Goal: Transaction & Acquisition: Book appointment/travel/reservation

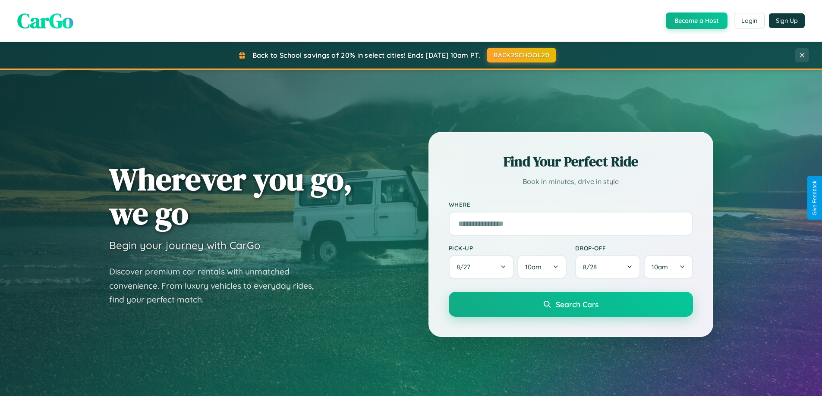
scroll to position [1011, 0]
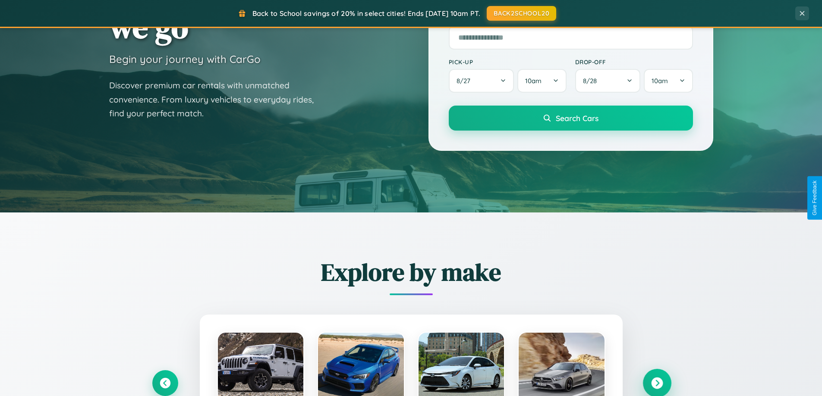
click at [656, 383] on icon at bounding box center [657, 384] width 12 height 12
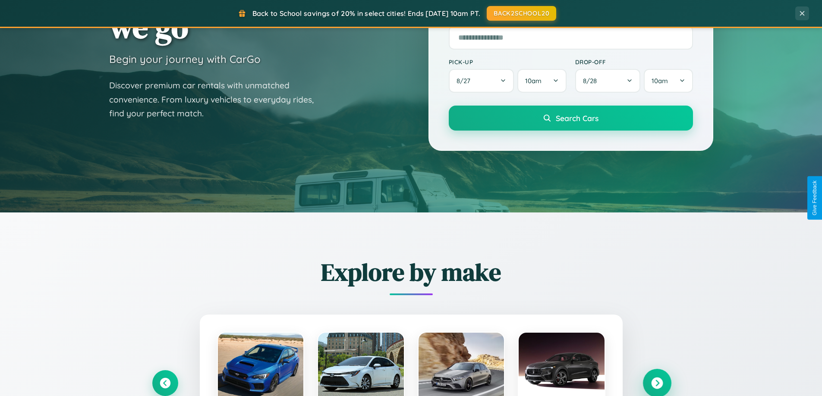
click at [656, 383] on icon at bounding box center [657, 384] width 12 height 12
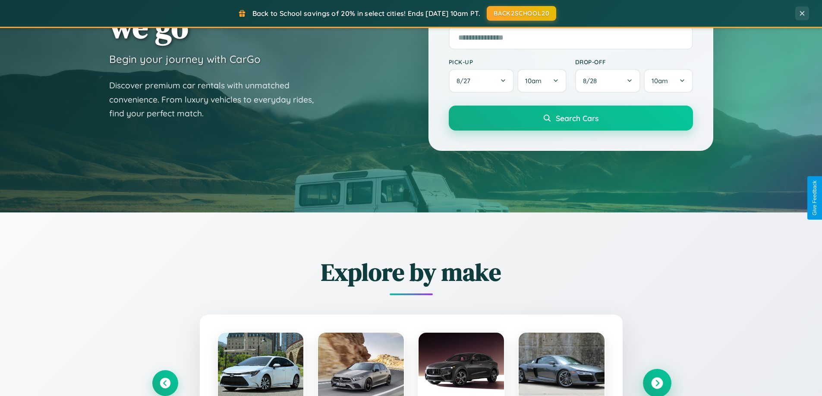
click at [656, 383] on icon at bounding box center [657, 384] width 12 height 12
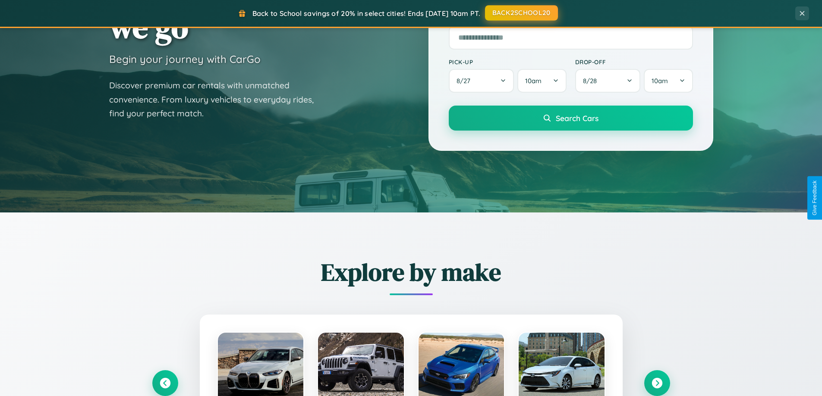
click at [521, 13] on button "BACK2SCHOOL20" at bounding box center [521, 13] width 73 height 16
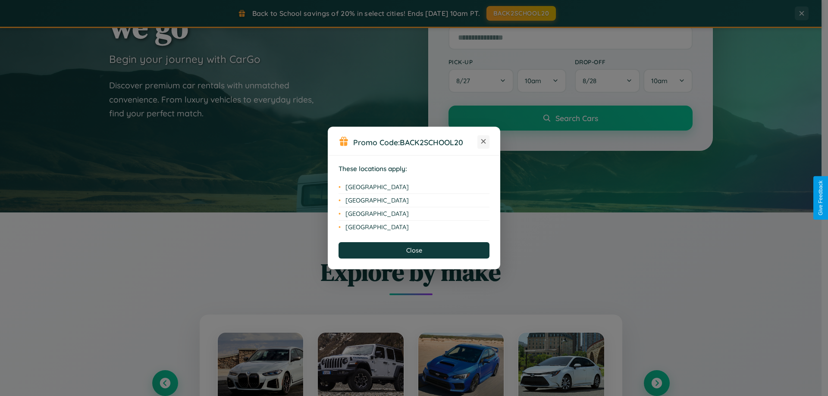
click at [483, 142] on icon at bounding box center [483, 141] width 5 height 5
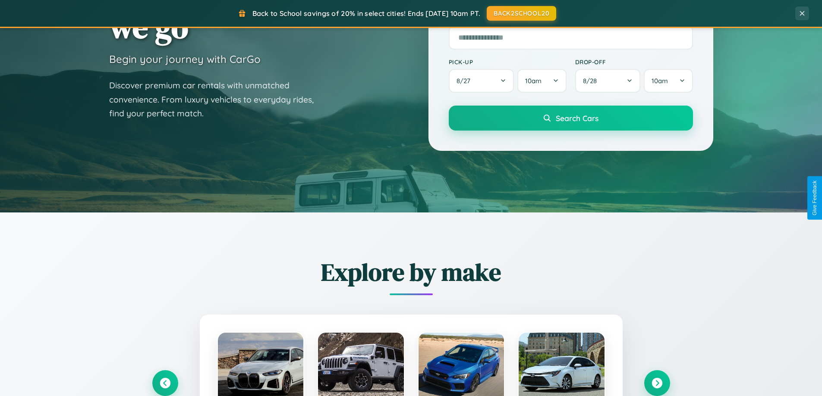
scroll to position [25, 0]
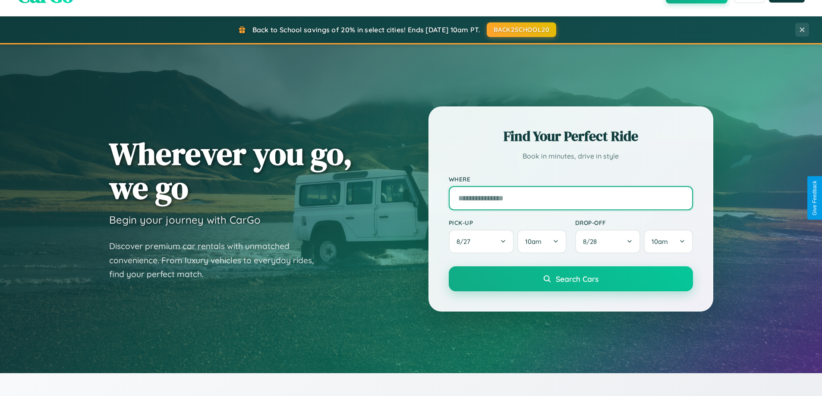
click at [570, 198] on input "text" at bounding box center [571, 198] width 244 height 24
type input "******"
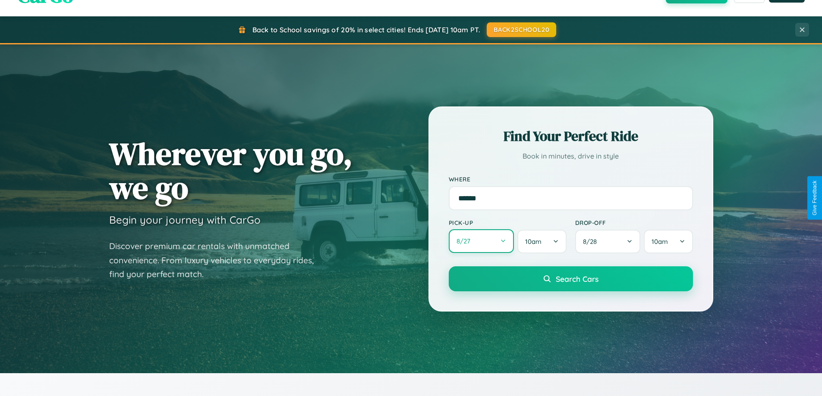
click at [481, 242] on button "8 / 27" at bounding box center [482, 241] width 66 height 24
select select "*"
select select "****"
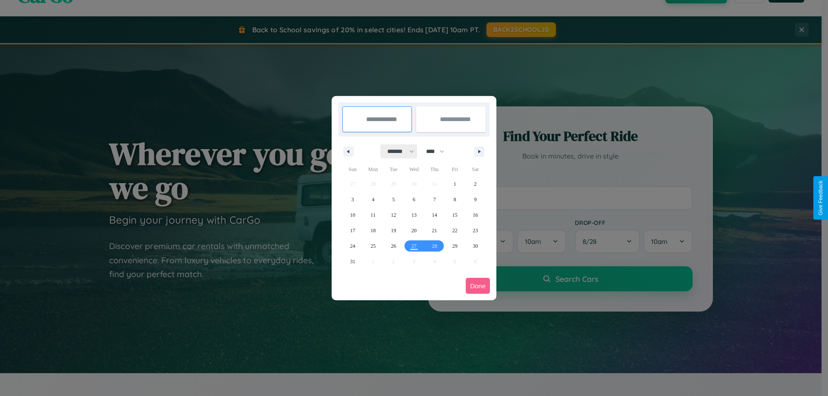
drag, startPoint x: 397, startPoint y: 151, endPoint x: 414, endPoint y: 173, distance: 27.6
click at [397, 151] on select "******* ******** ***** ***** *** **** **** ****** ********* ******* ******** **…" at bounding box center [399, 151] width 37 height 14
select select "*"
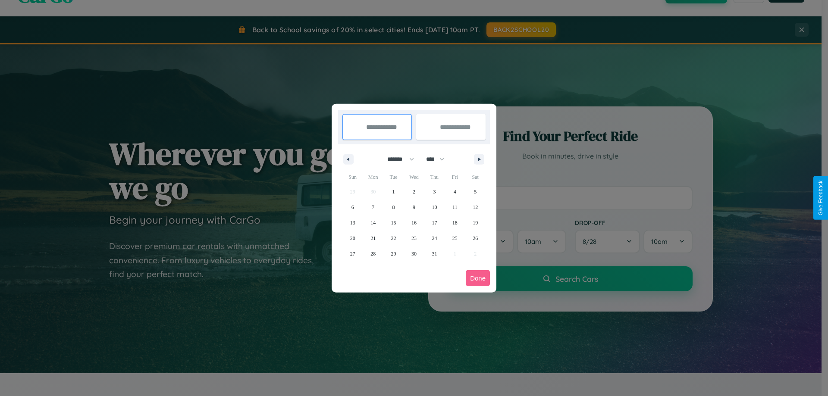
drag, startPoint x: 439, startPoint y: 159, endPoint x: 414, endPoint y: 173, distance: 28.6
click at [439, 159] on select "**** **** **** **** **** **** **** **** **** **** **** **** **** **** **** ****…" at bounding box center [435, 159] width 26 height 14
select select "****"
click at [475, 238] on span "25" at bounding box center [475, 239] width 5 height 16
type input "**********"
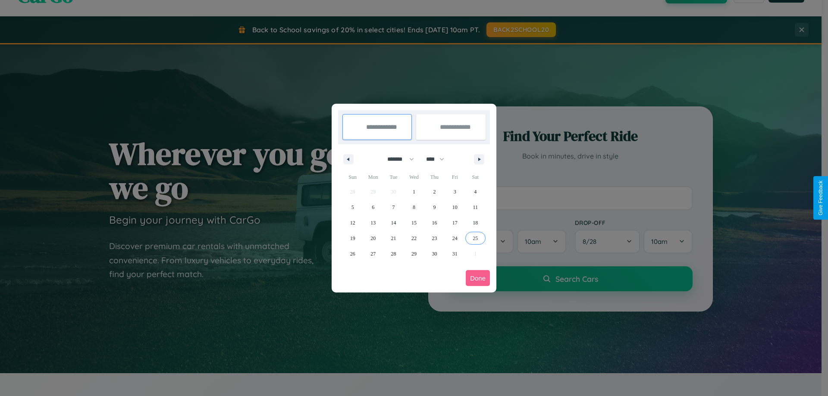
type input "**********"
click at [479, 159] on icon "button" at bounding box center [481, 159] width 4 height 3
select select "*"
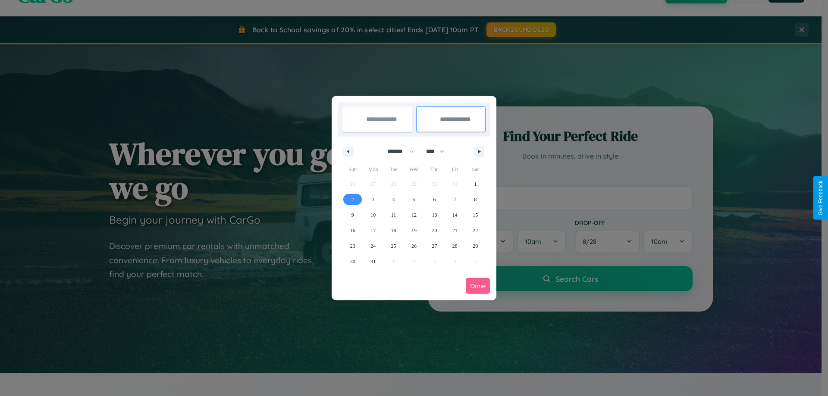
click at [352, 199] on span "2" at bounding box center [353, 200] width 3 height 16
type input "**********"
select select "*"
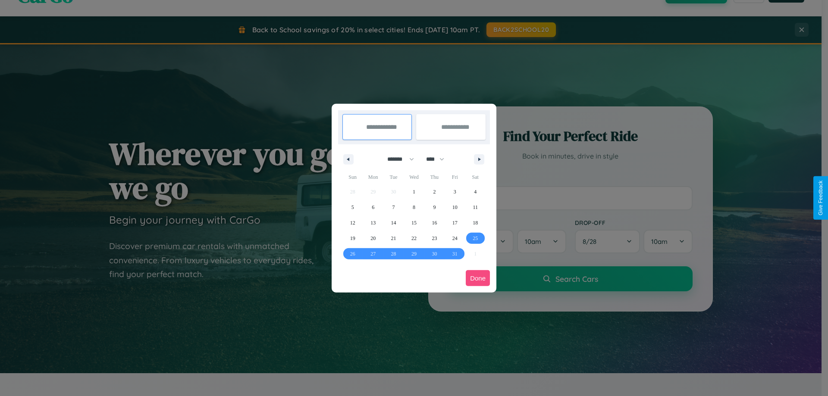
click at [478, 278] on button "Done" at bounding box center [478, 278] width 24 height 16
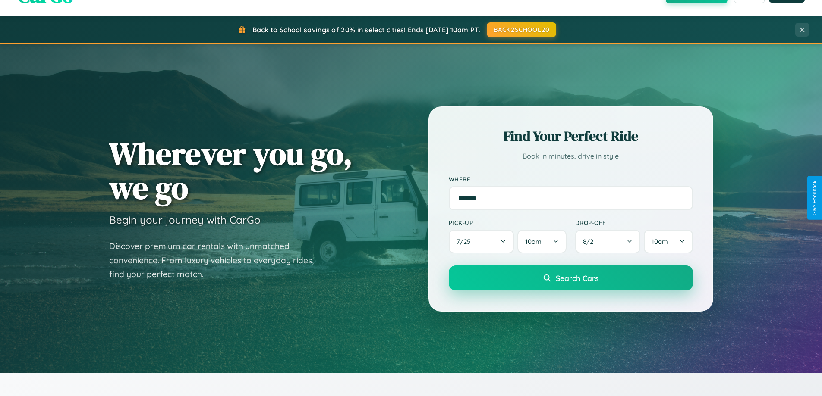
click at [570, 278] on span "Search Cars" at bounding box center [577, 277] width 43 height 9
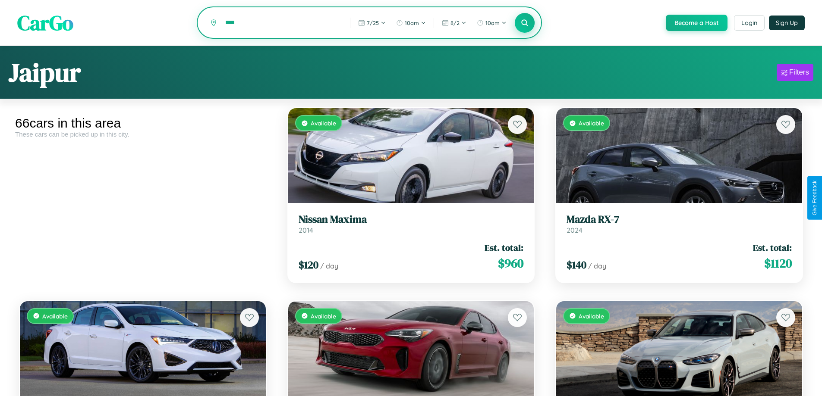
type input "****"
click at [524, 23] on icon at bounding box center [525, 23] width 8 height 8
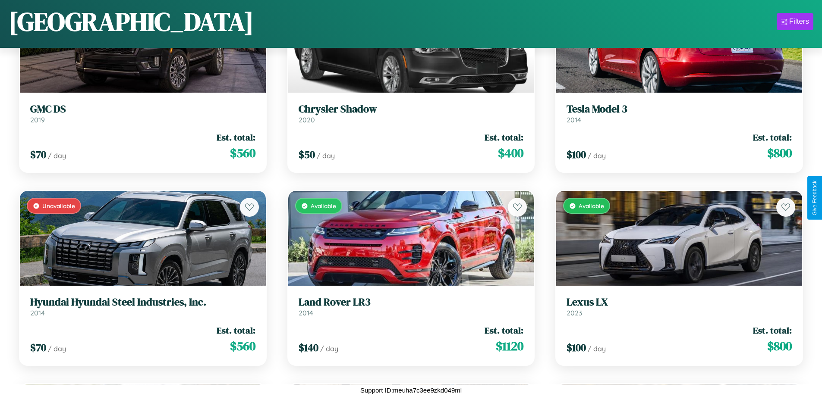
scroll to position [3212, 0]
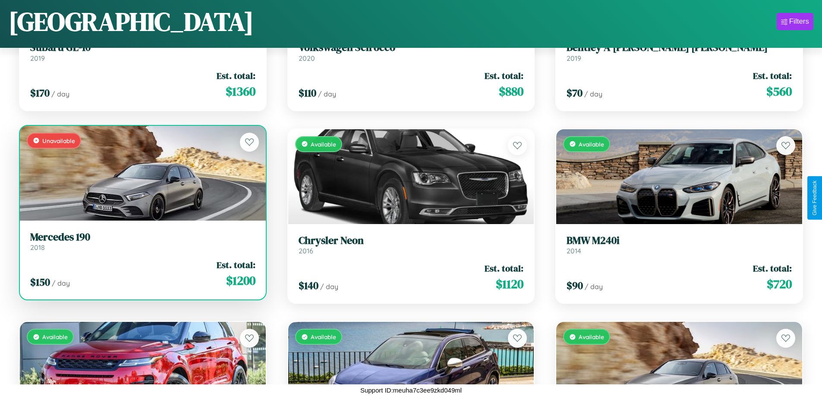
click at [141, 173] on div "Unavailable" at bounding box center [143, 173] width 246 height 95
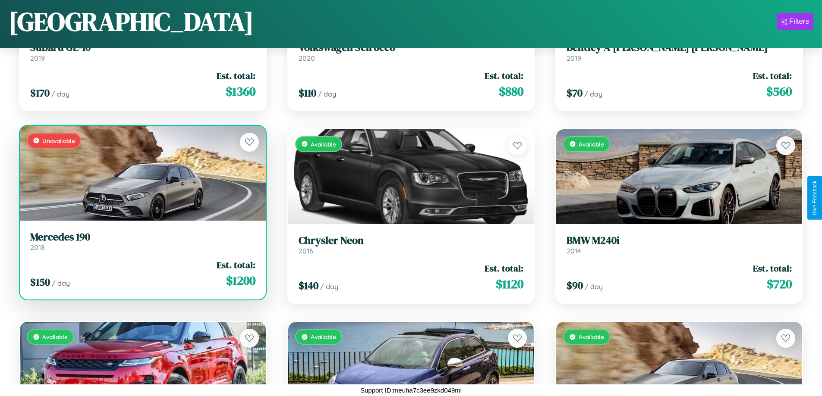
click at [141, 173] on div "Unavailable" at bounding box center [143, 173] width 246 height 95
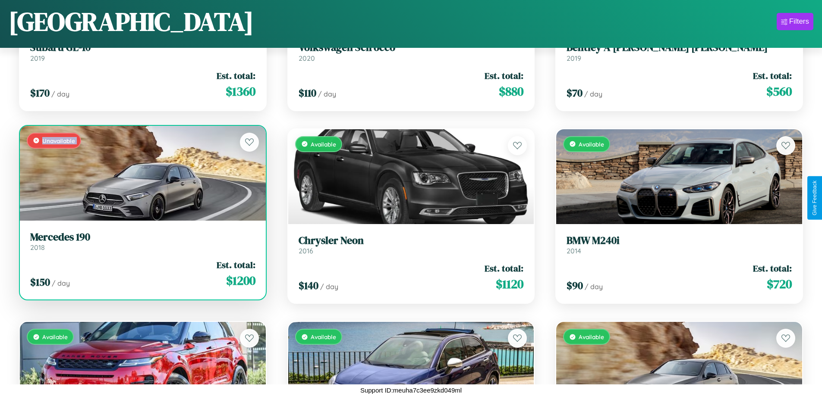
click at [141, 173] on div "Unavailable" at bounding box center [143, 173] width 246 height 95
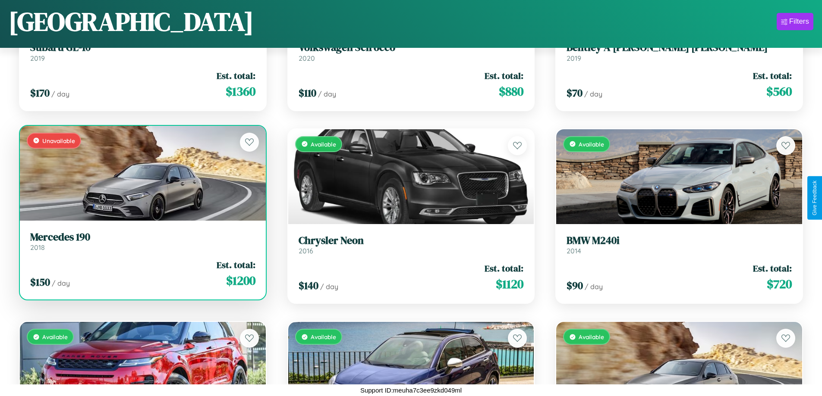
click at [141, 173] on div "Unavailable" at bounding box center [143, 173] width 246 height 95
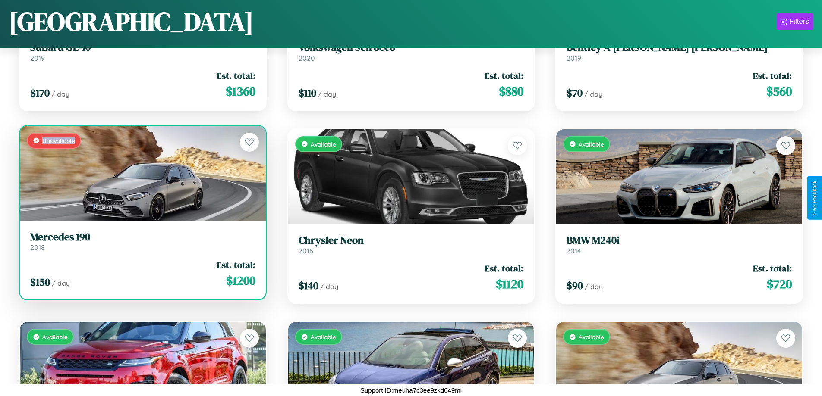
click at [141, 173] on div "Unavailable" at bounding box center [143, 173] width 246 height 95
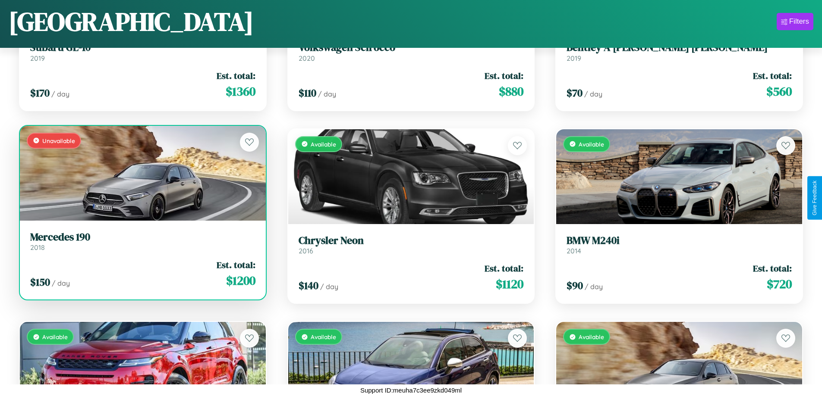
click at [141, 241] on h3 "Mercedes 190" at bounding box center [142, 237] width 225 height 13
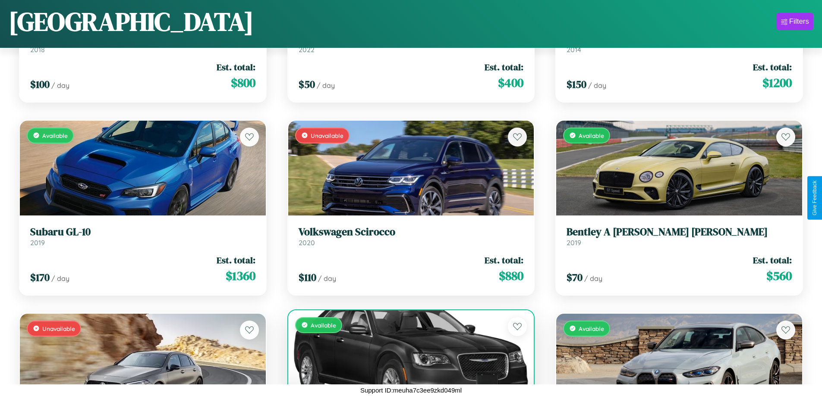
scroll to position [3018, 0]
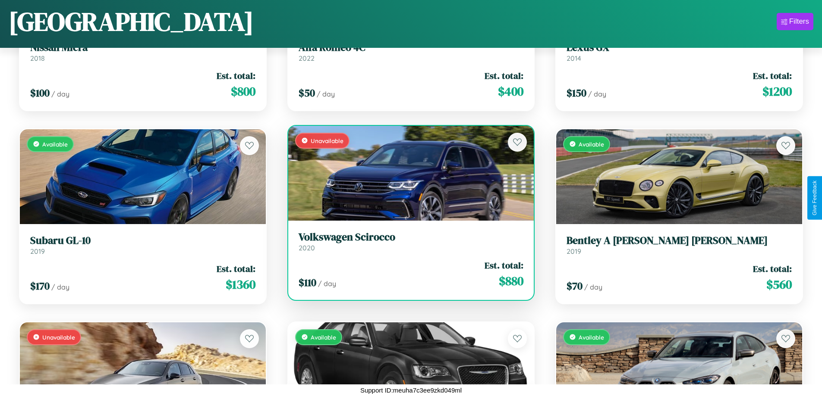
click at [407, 242] on h3 "Volkswagen Scirocco" at bounding box center [410, 237] width 225 height 13
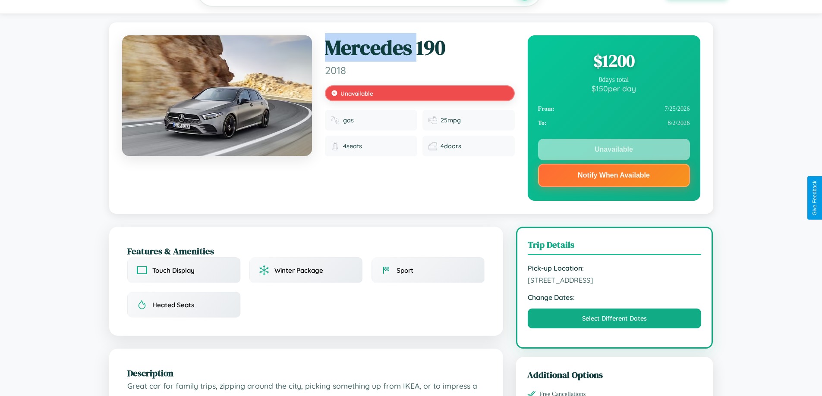
scroll to position [310, 0]
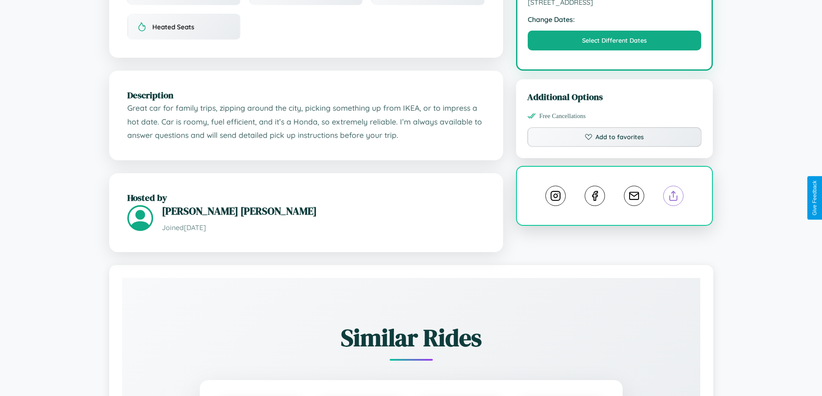
click at [673, 198] on line at bounding box center [673, 195] width 0 height 6
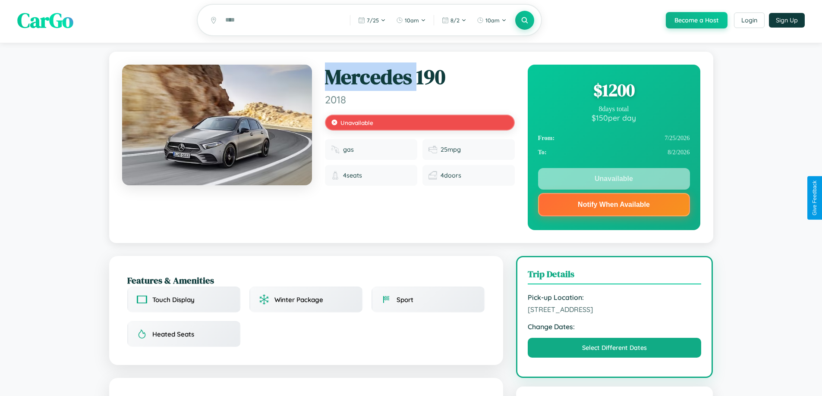
scroll to position [0, 0]
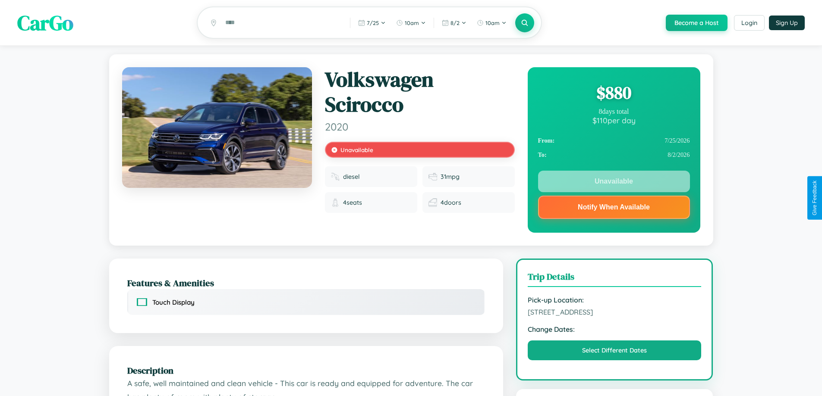
click at [613, 94] on div "$ 880" at bounding box center [614, 92] width 152 height 23
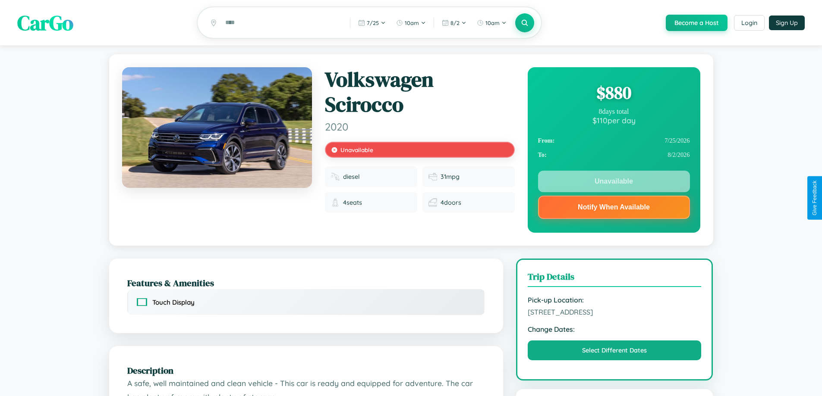
click at [613, 94] on div "$ 880" at bounding box center [614, 92] width 152 height 23
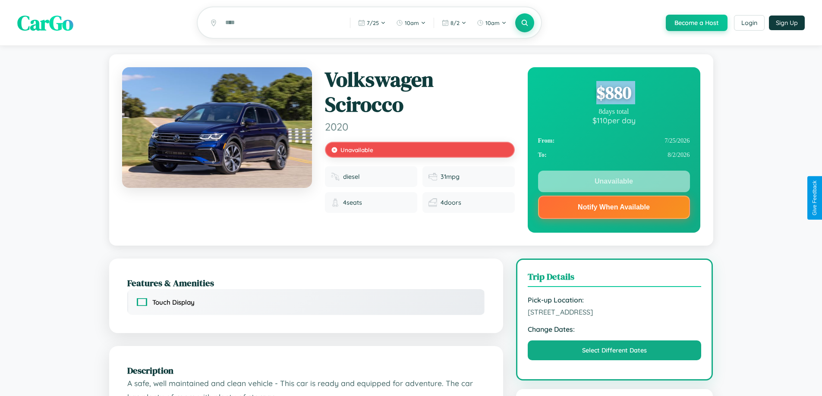
click at [613, 94] on div "$ 880" at bounding box center [614, 92] width 152 height 23
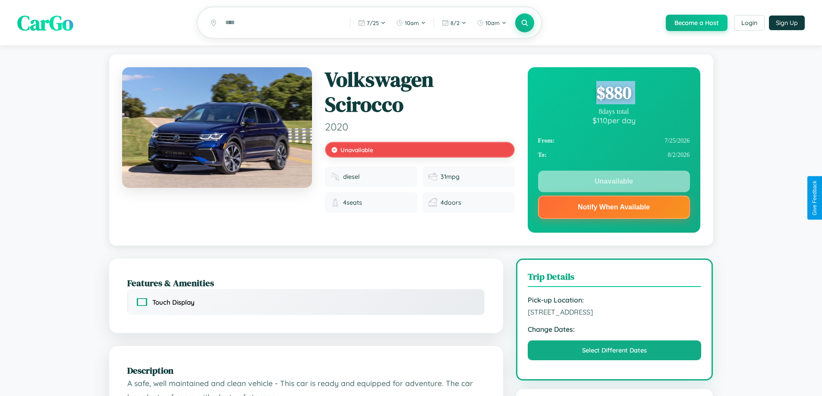
click at [613, 94] on div "$ 880" at bounding box center [614, 92] width 152 height 23
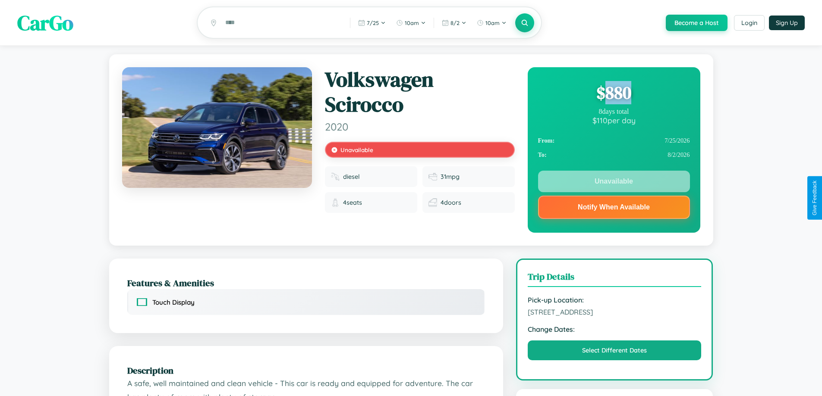
click at [613, 94] on div "$ 880" at bounding box center [614, 92] width 152 height 23
